Goal: Check status: Check status

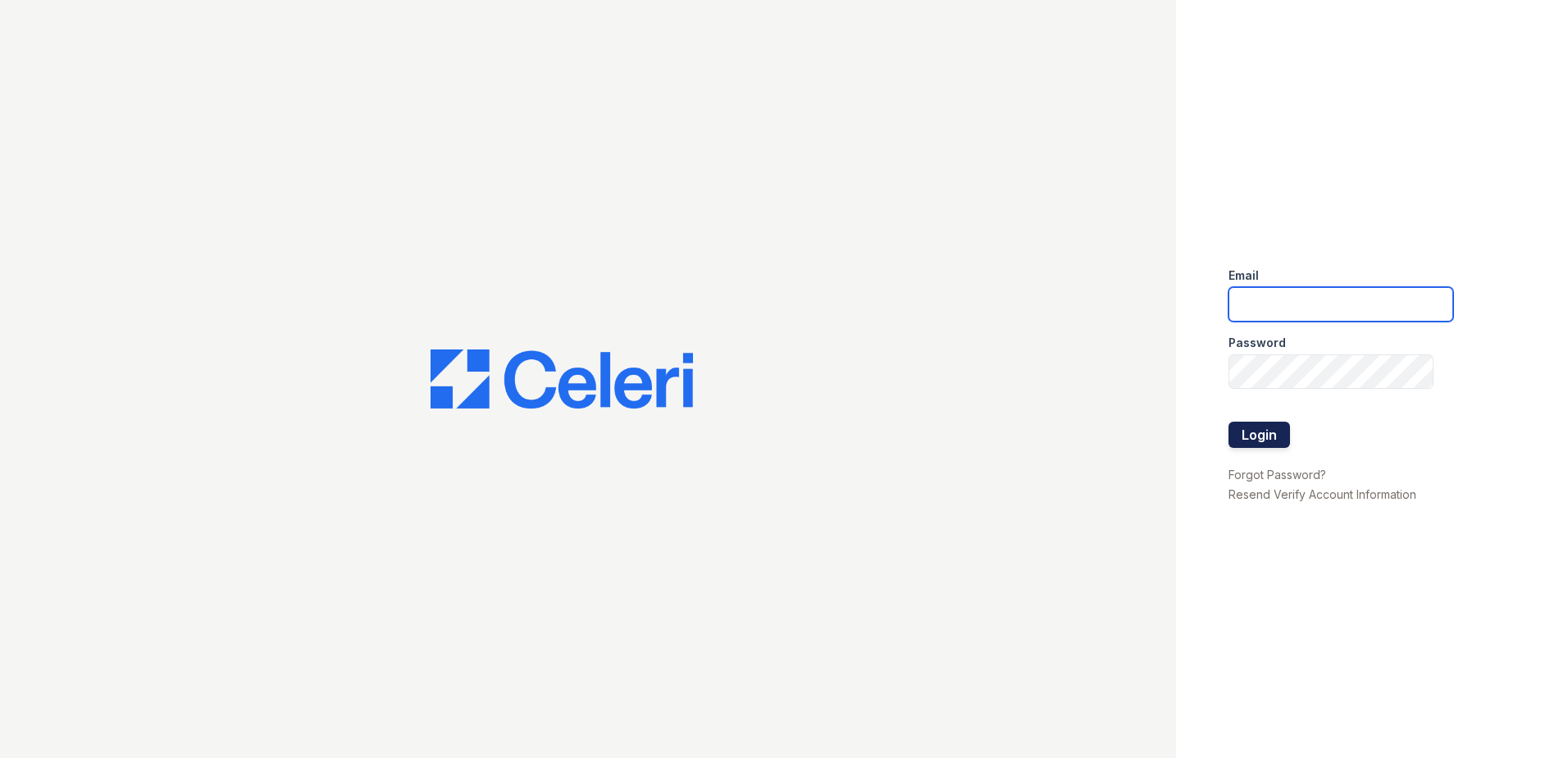
type input "[EMAIL_ADDRESS][DOMAIN_NAME]"
click at [1267, 426] on button "Login" at bounding box center [1260, 435] width 62 height 27
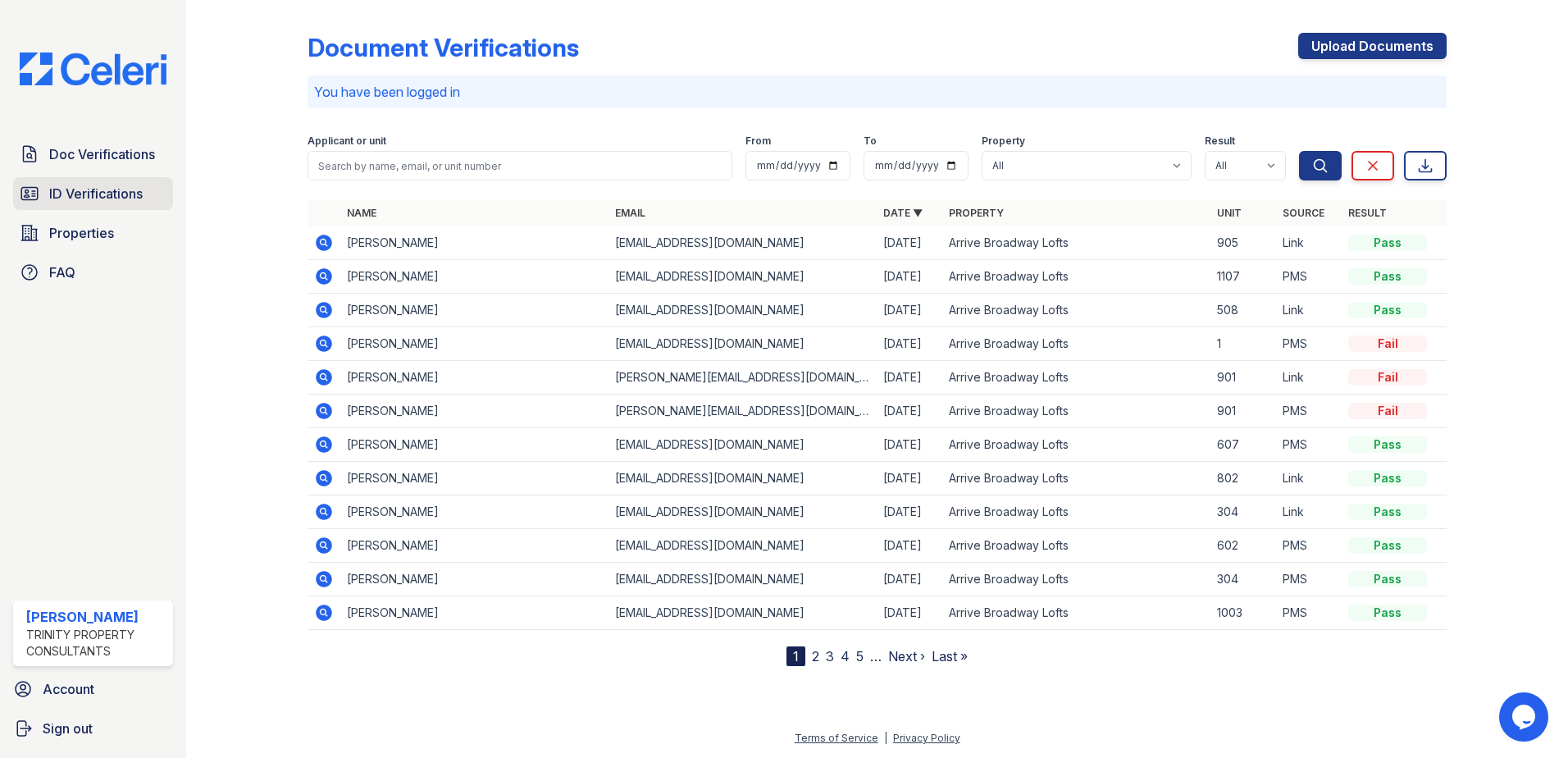
click at [109, 187] on span "ID Verifications" at bounding box center [96, 193] width 93 height 20
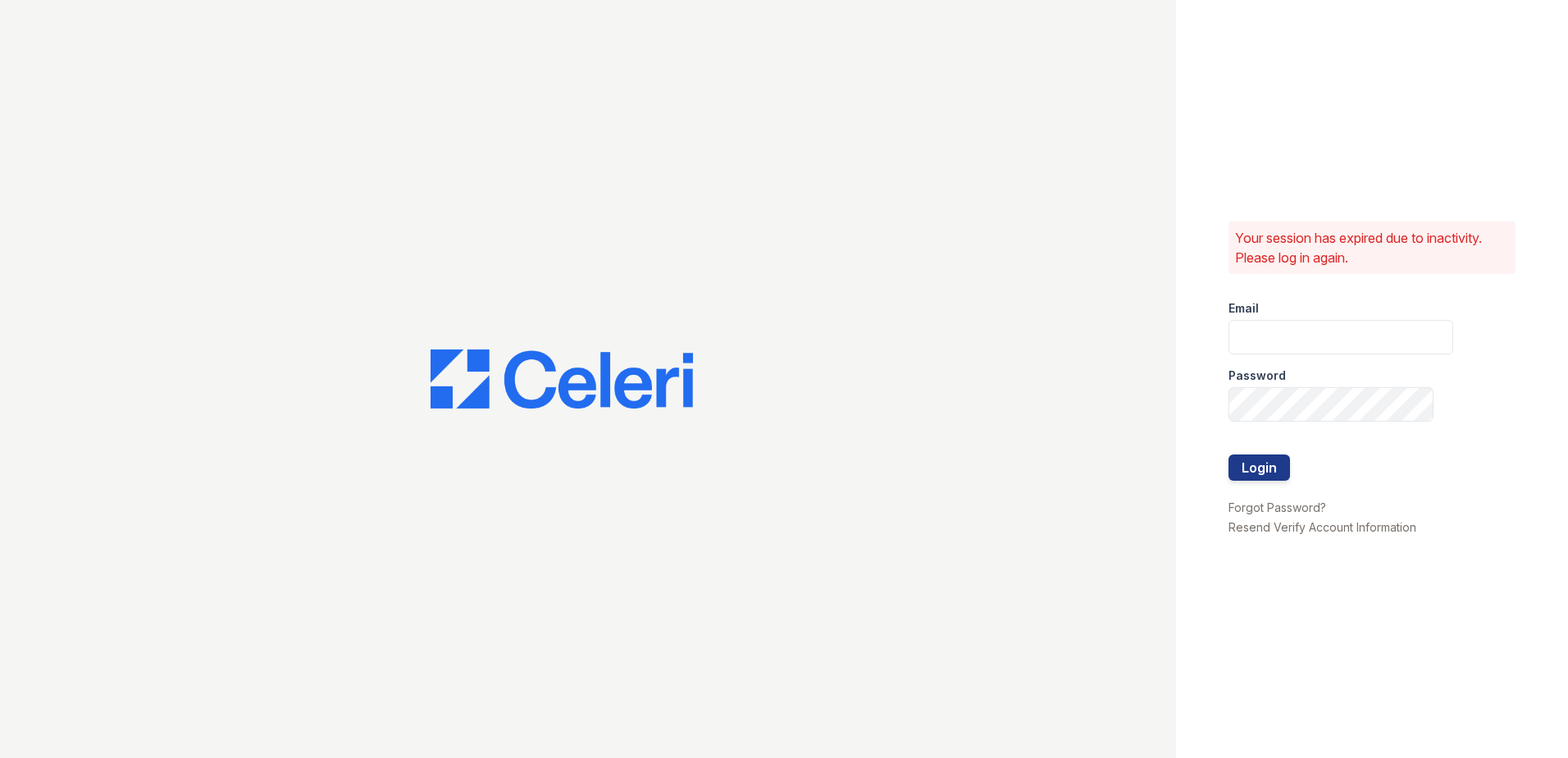
type input "[EMAIL_ADDRESS][DOMAIN_NAME]"
click at [1273, 468] on button "Login" at bounding box center [1260, 468] width 62 height 27
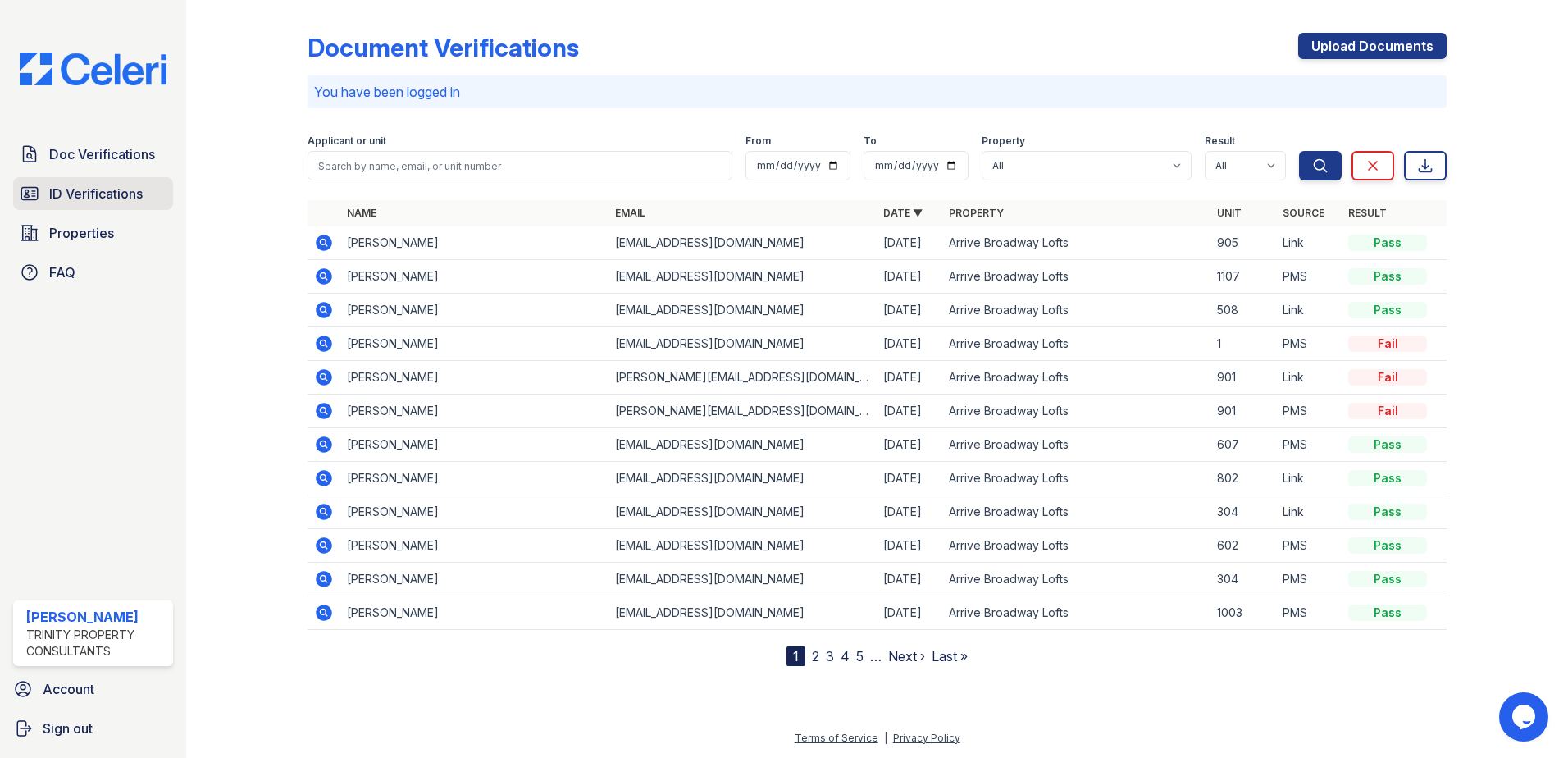
click at [117, 186] on span "ID Verifications" at bounding box center [96, 193] width 93 height 20
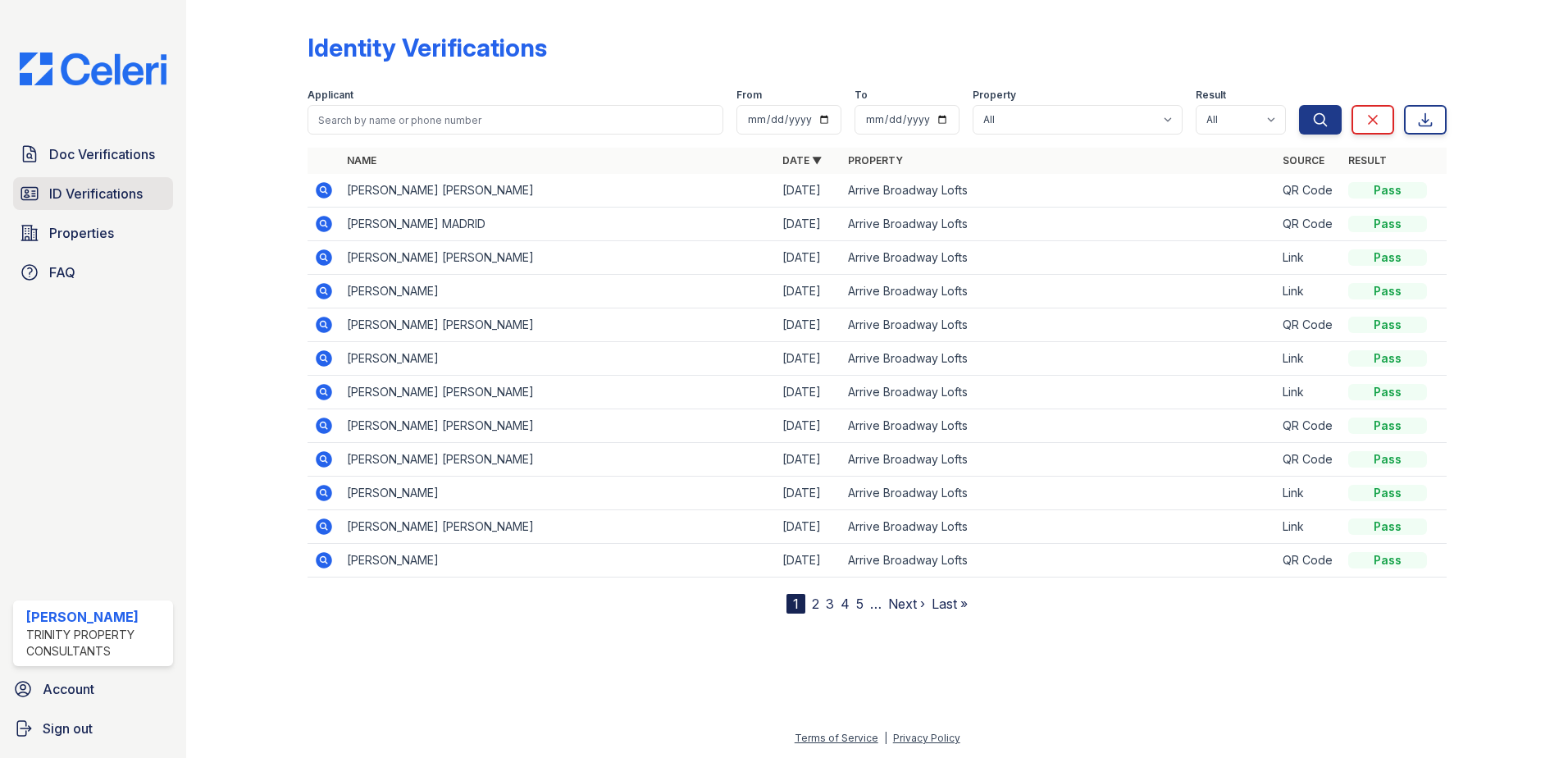
click at [133, 189] on span "ID Verifications" at bounding box center [96, 193] width 93 height 20
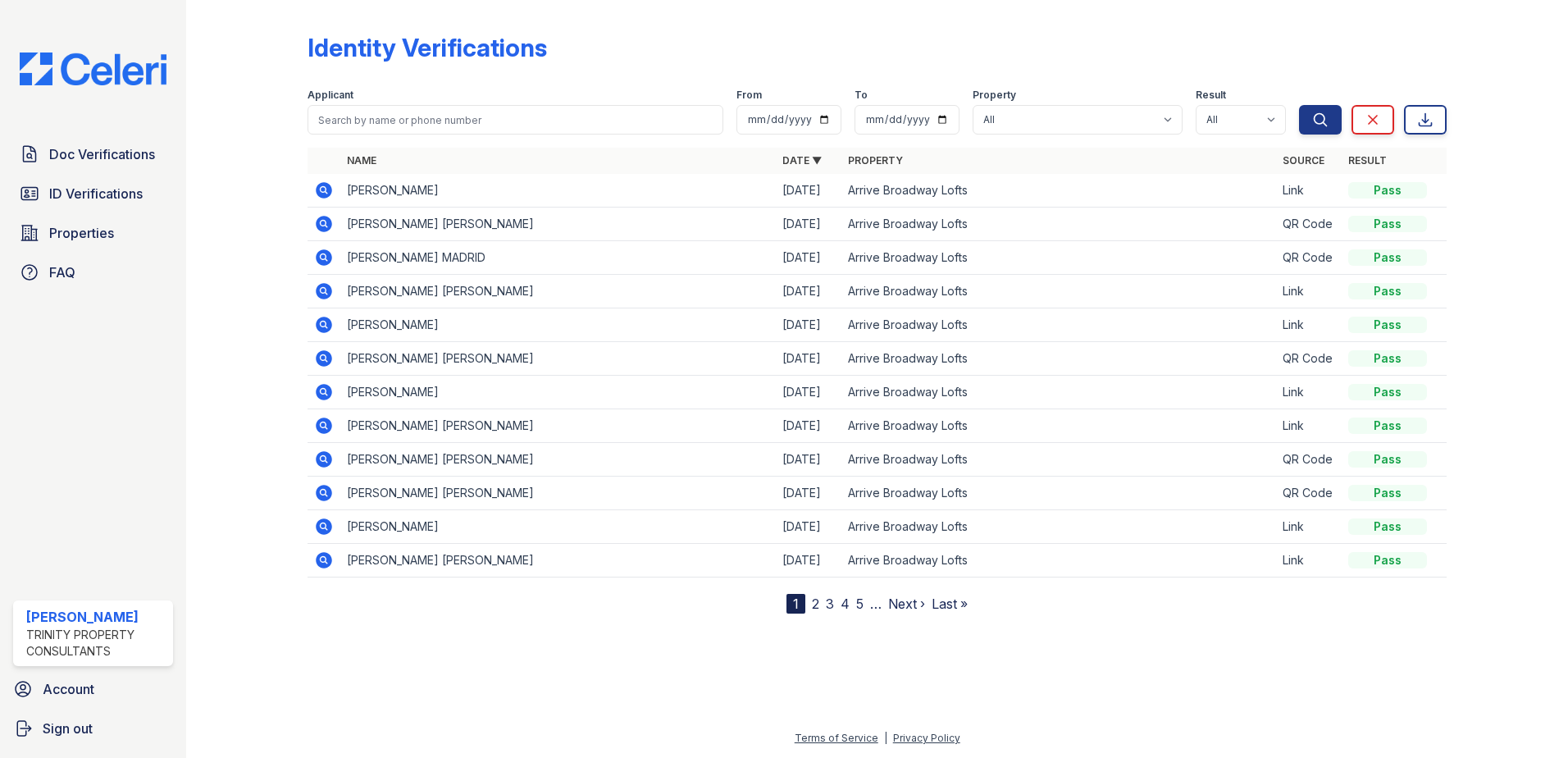
click at [324, 189] on icon at bounding box center [323, 189] width 4 height 4
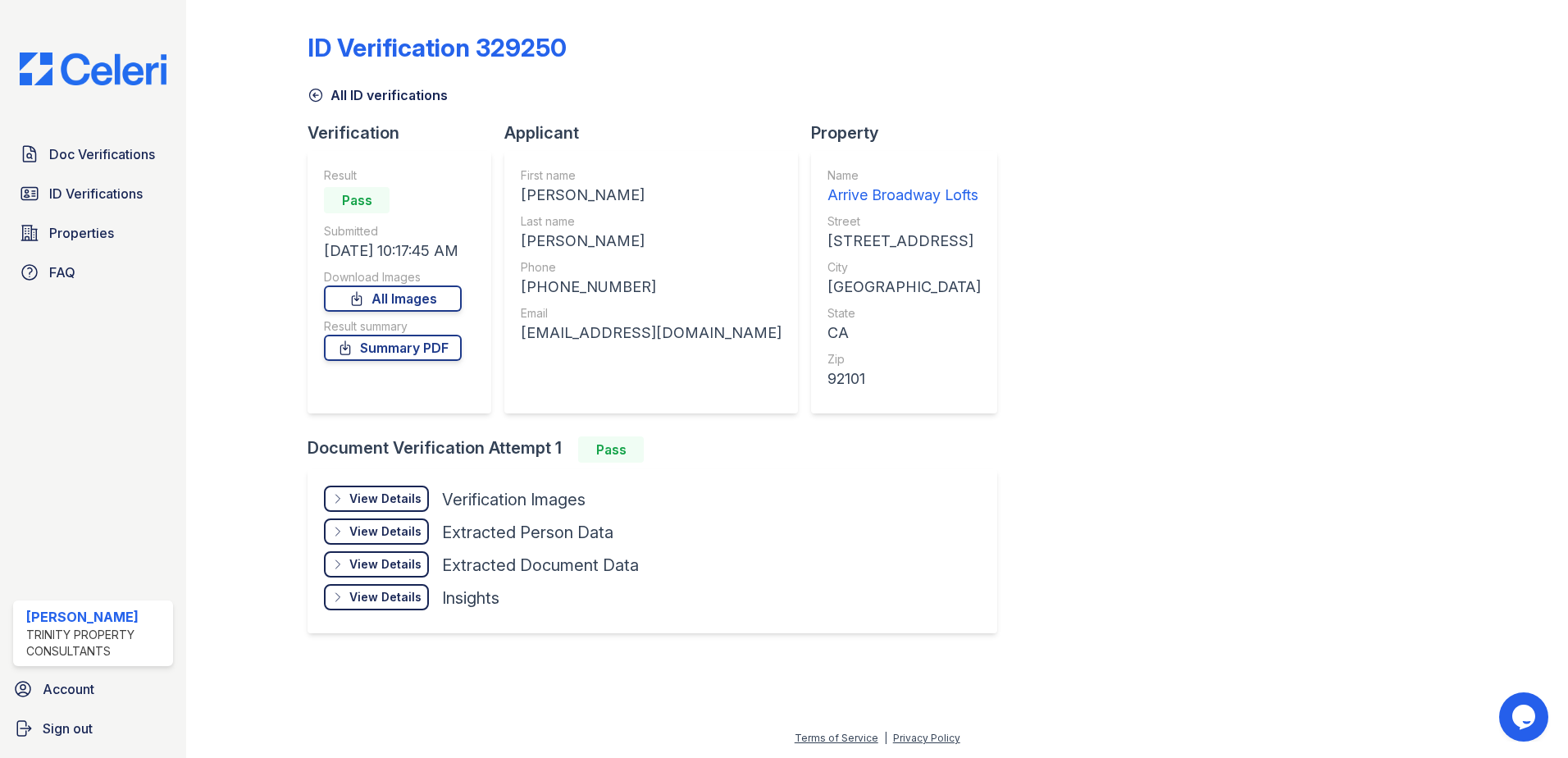
click at [399, 498] on div "View Details" at bounding box center [386, 498] width 72 height 16
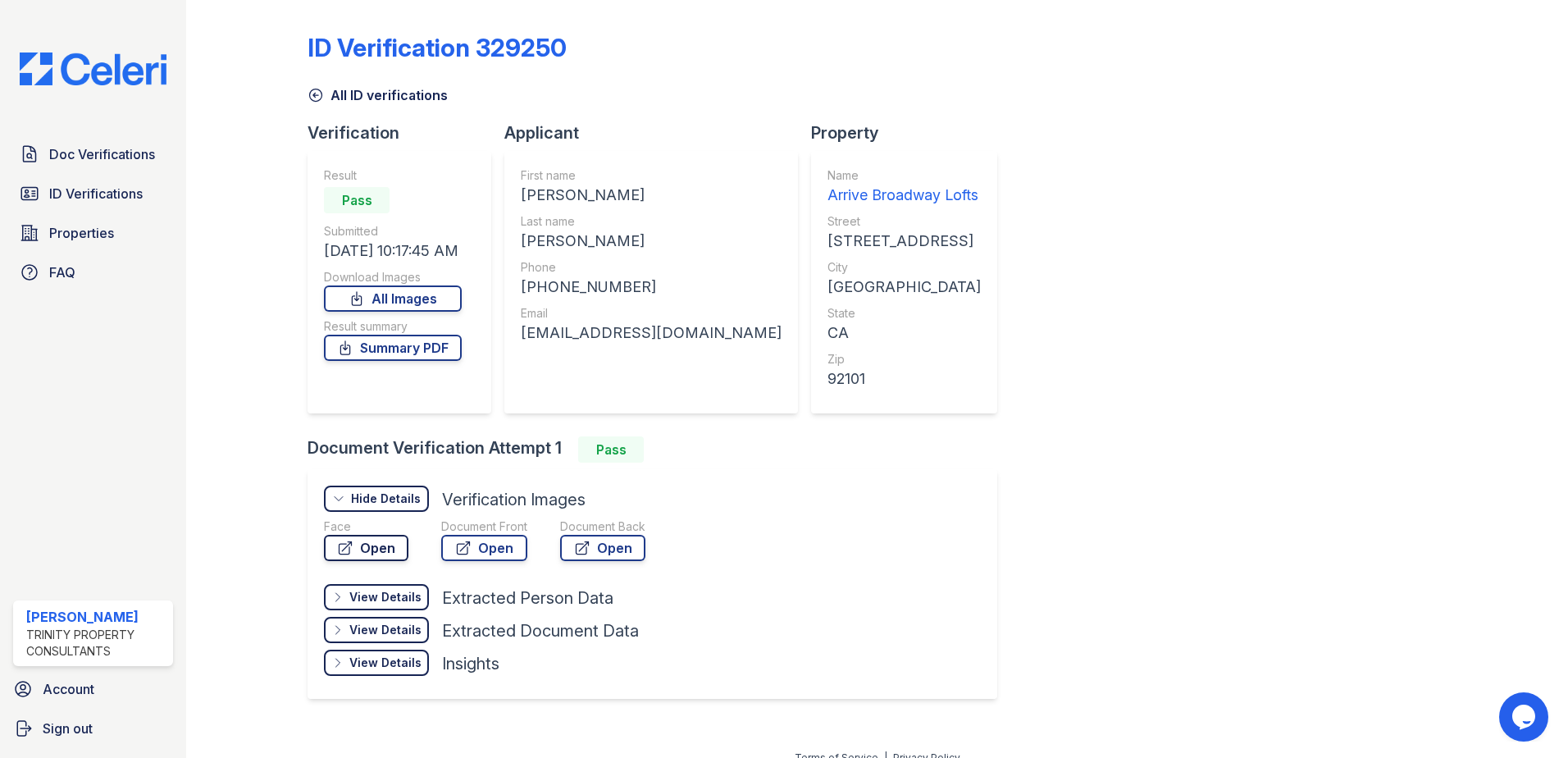
click at [394, 546] on link "Open" at bounding box center [366, 549] width 85 height 27
click at [488, 552] on link "Open" at bounding box center [485, 549] width 86 height 27
click at [889, 41] on div "ID Verification 329250" at bounding box center [877, 53] width 1140 height 43
